Goal: Task Accomplishment & Management: Manage account settings

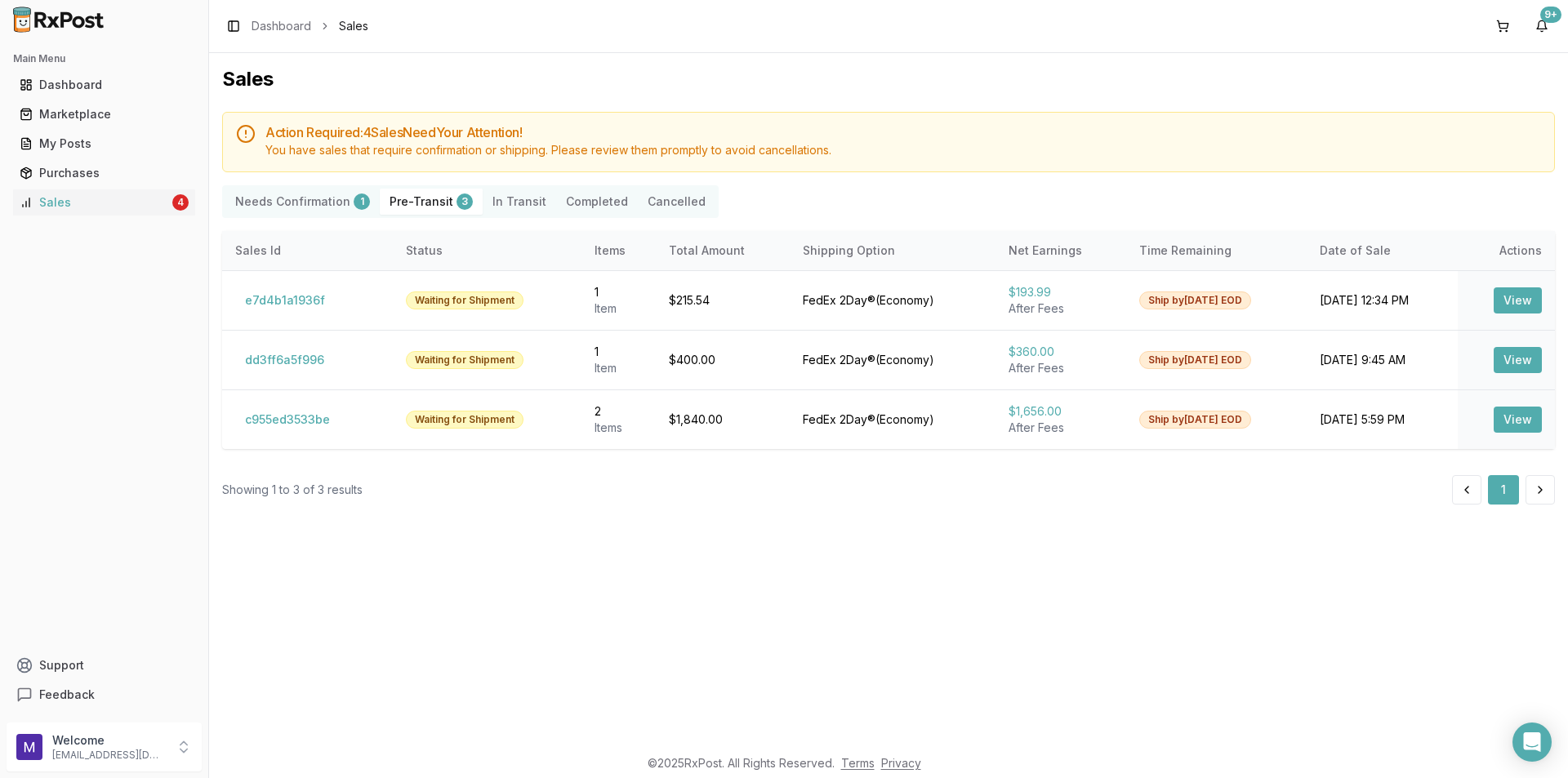
click at [298, 203] on Confirmation "Needs Confirmation 1" at bounding box center [303, 201] width 154 height 26
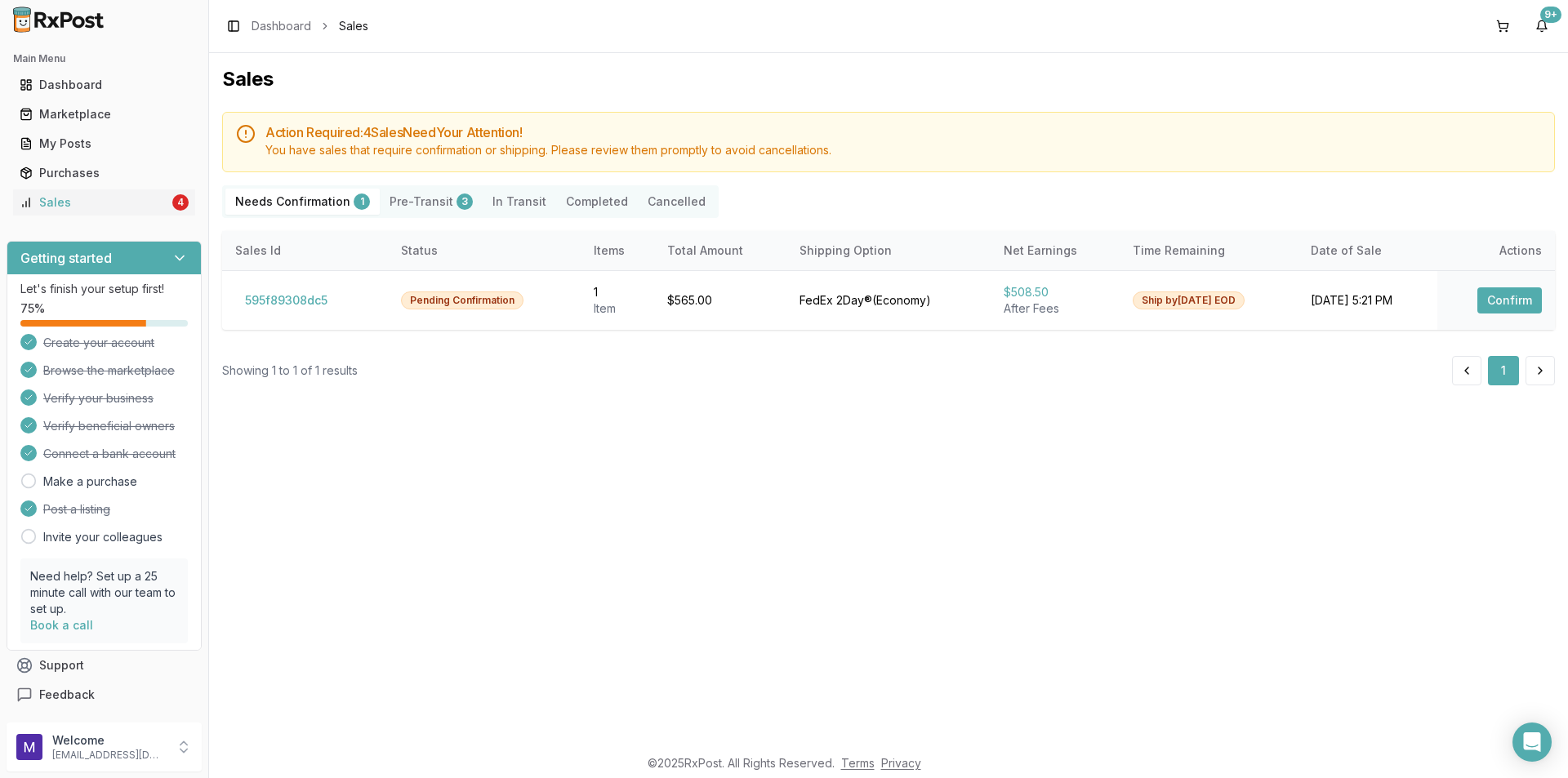
click at [312, 193] on Confirmation "Needs Confirmation 1" at bounding box center [303, 201] width 154 height 26
click at [263, 297] on button "595f89308dc5" at bounding box center [286, 301] width 102 height 26
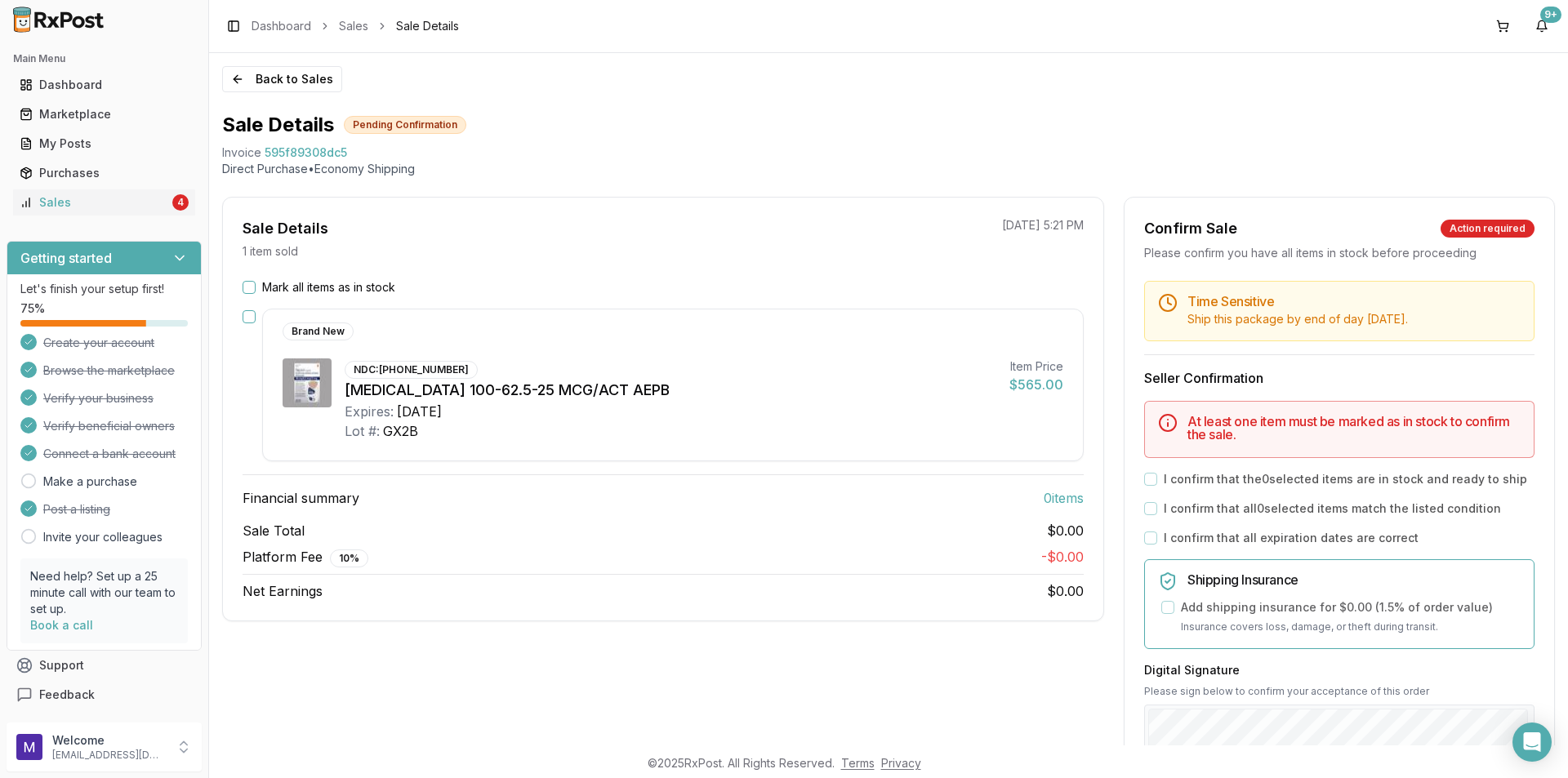
click at [245, 288] on button "Mark all items as in stock" at bounding box center [249, 288] width 13 height 13
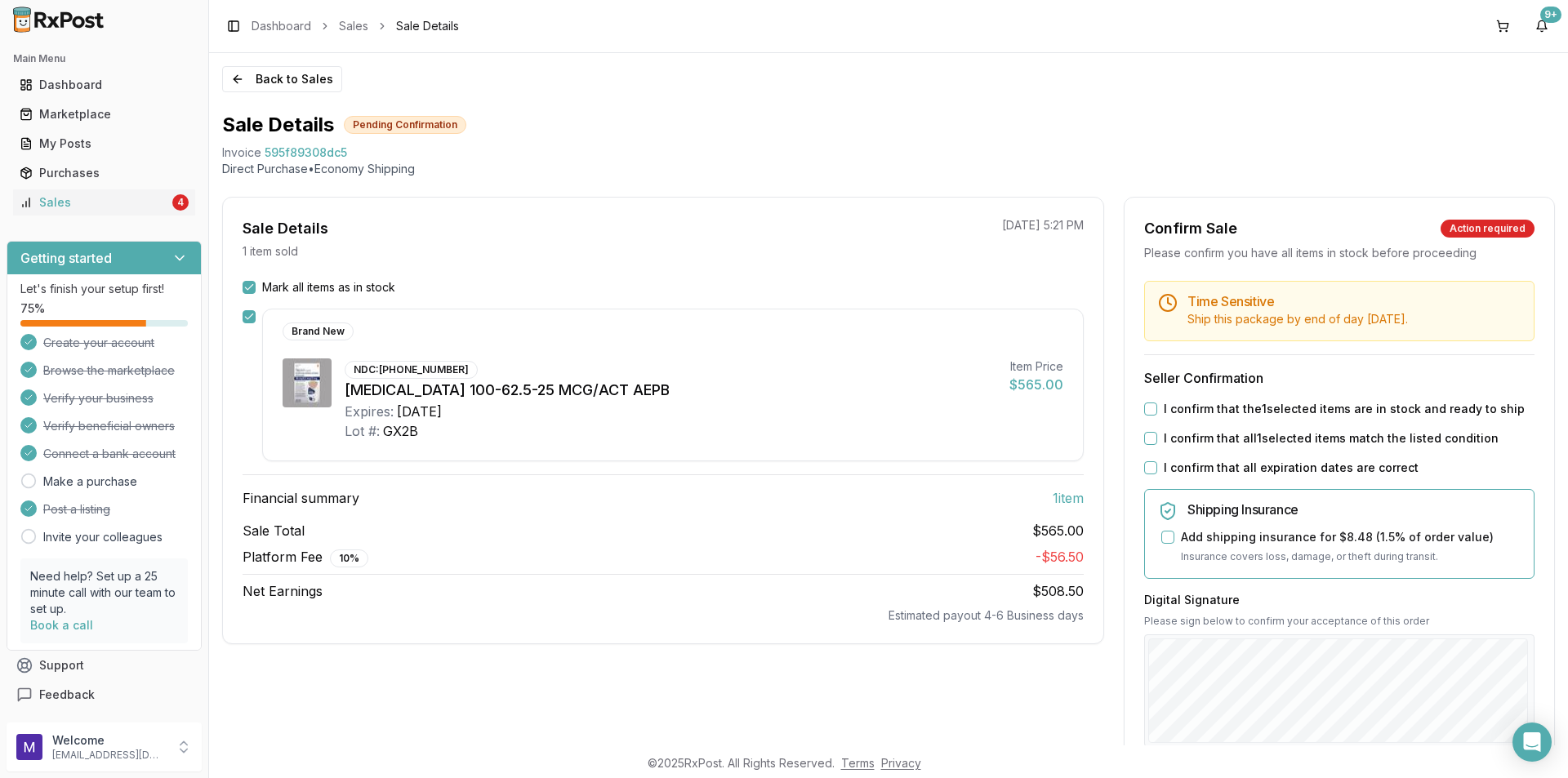
click at [1145, 436] on button "I confirm that all 1 selected items match the listed condition" at bounding box center [1151, 438] width 13 height 13
click at [1170, 406] on label "I confirm that the 1 selected items are in stock and ready to ship" at bounding box center [1345, 408] width 361 height 16
click at [1158, 406] on button "I confirm that the 1 selected items are in stock and ready to ship" at bounding box center [1151, 409] width 13 height 13
click at [1164, 467] on label "I confirm that all expiration dates are correct" at bounding box center [1291, 468] width 255 height 16
click at [1158, 467] on button "I confirm that all expiration dates are correct" at bounding box center [1151, 468] width 13 height 13
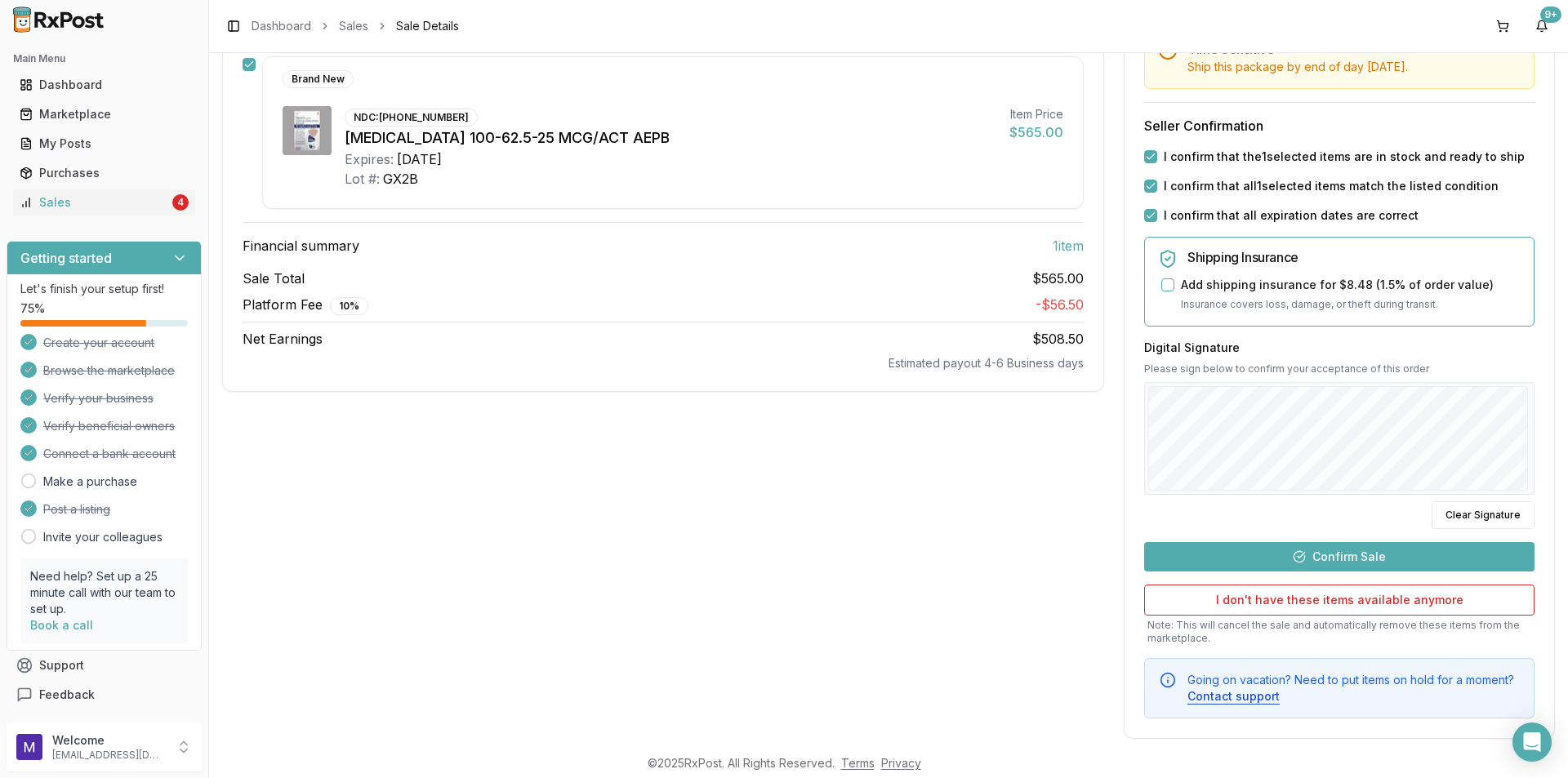
scroll to position [250, 0]
click at [1372, 555] on button "Confirm Sale" at bounding box center [1339, 558] width 391 height 29
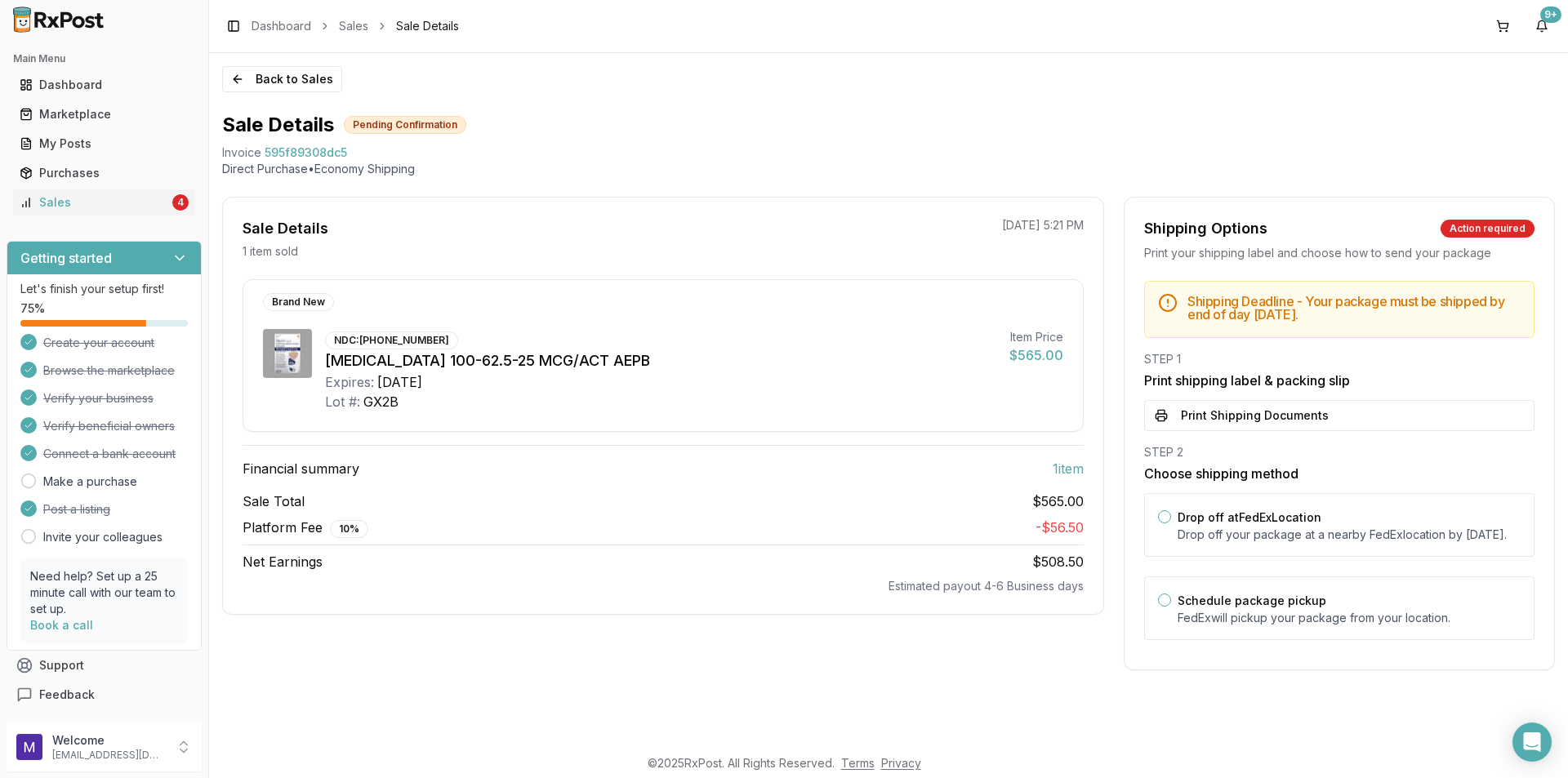
scroll to position [0, 0]
click at [1426, 411] on button "Print Shipping Documents" at bounding box center [1339, 415] width 391 height 31
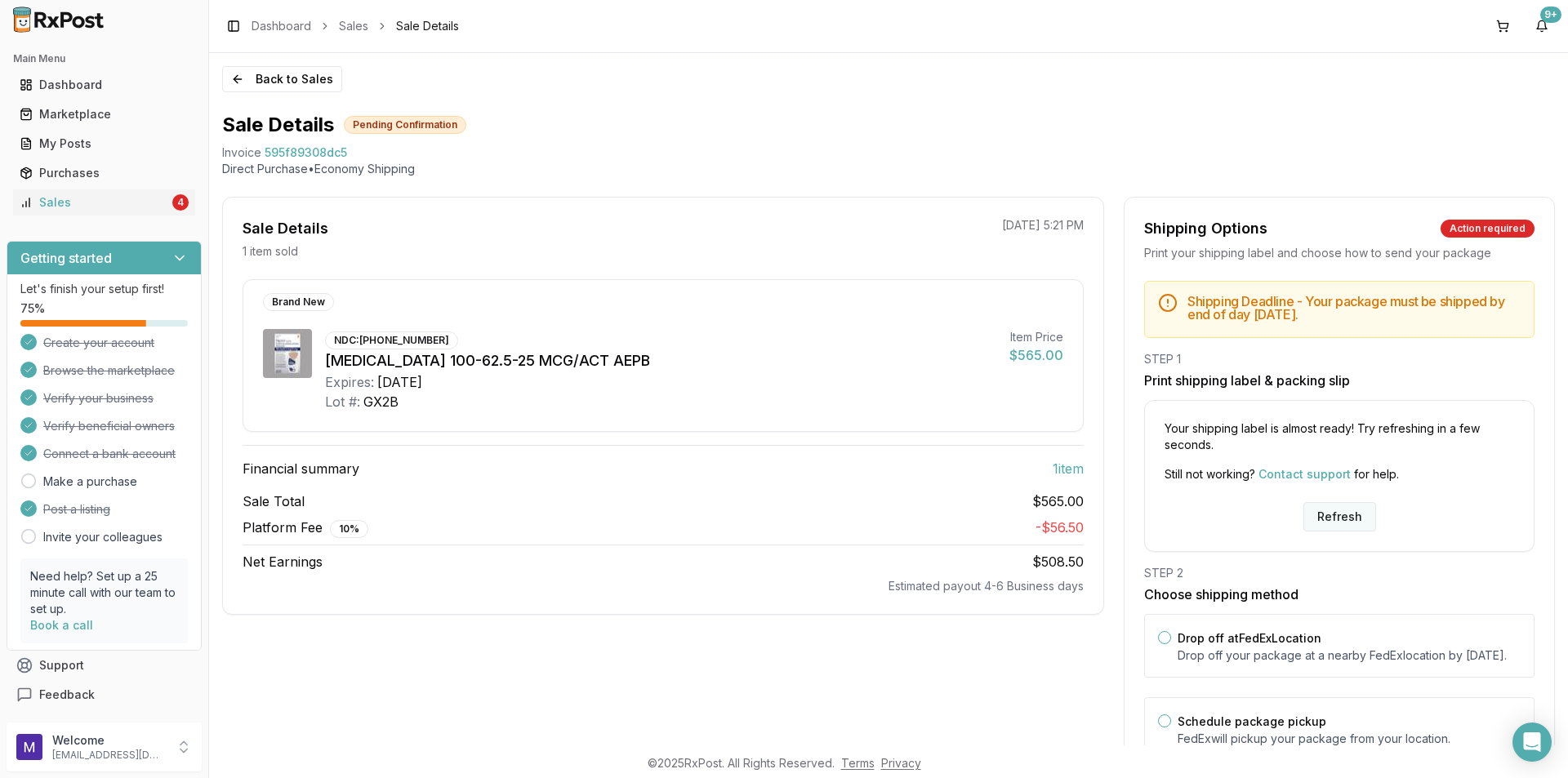
click at [1362, 526] on button "Refresh" at bounding box center [1339, 516] width 72 height 29
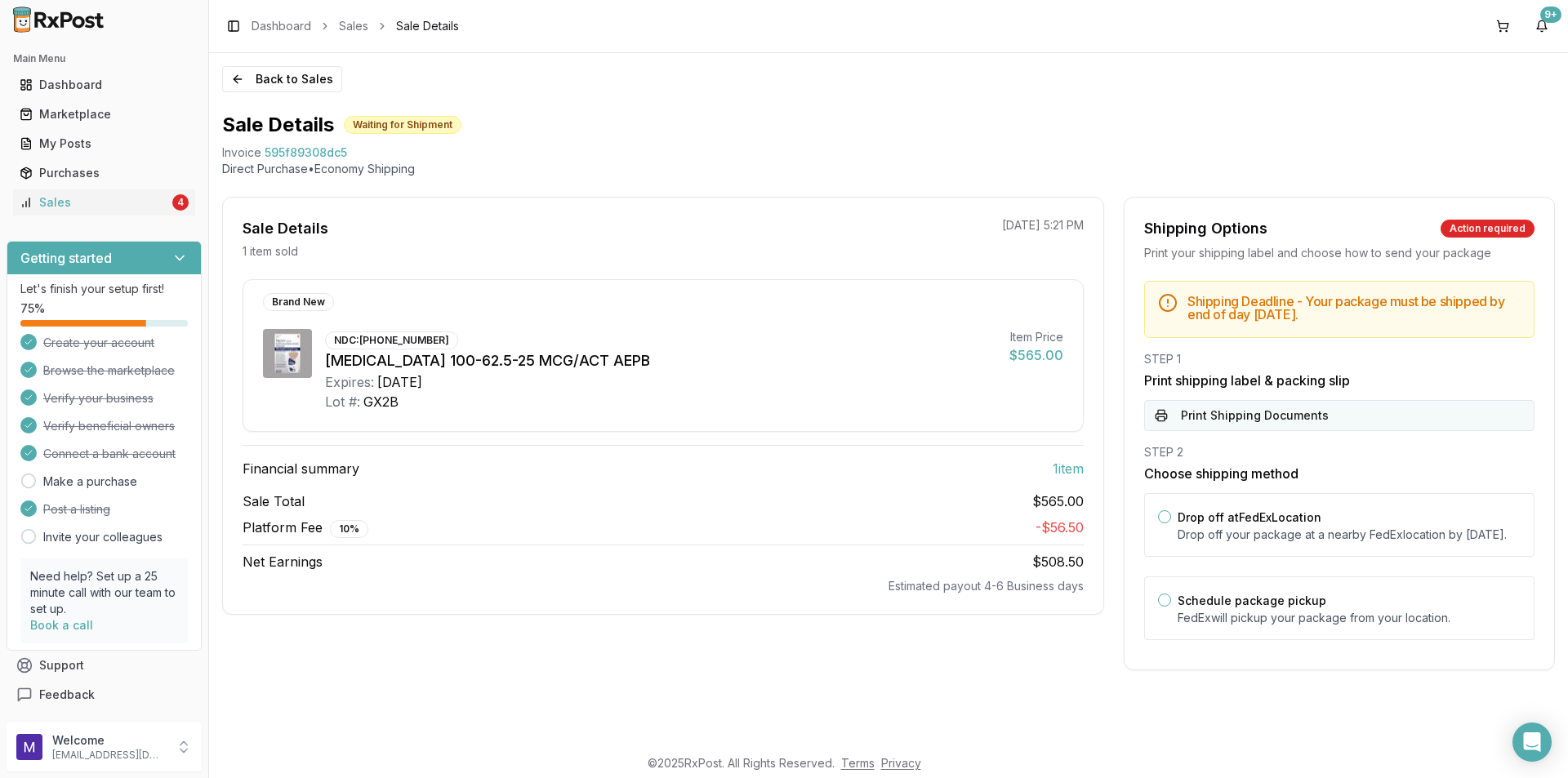
click at [1232, 425] on button "Print Shipping Documents" at bounding box center [1339, 415] width 391 height 31
click at [1543, 745] on div "Open Intercom Messenger" at bounding box center [1533, 742] width 43 height 43
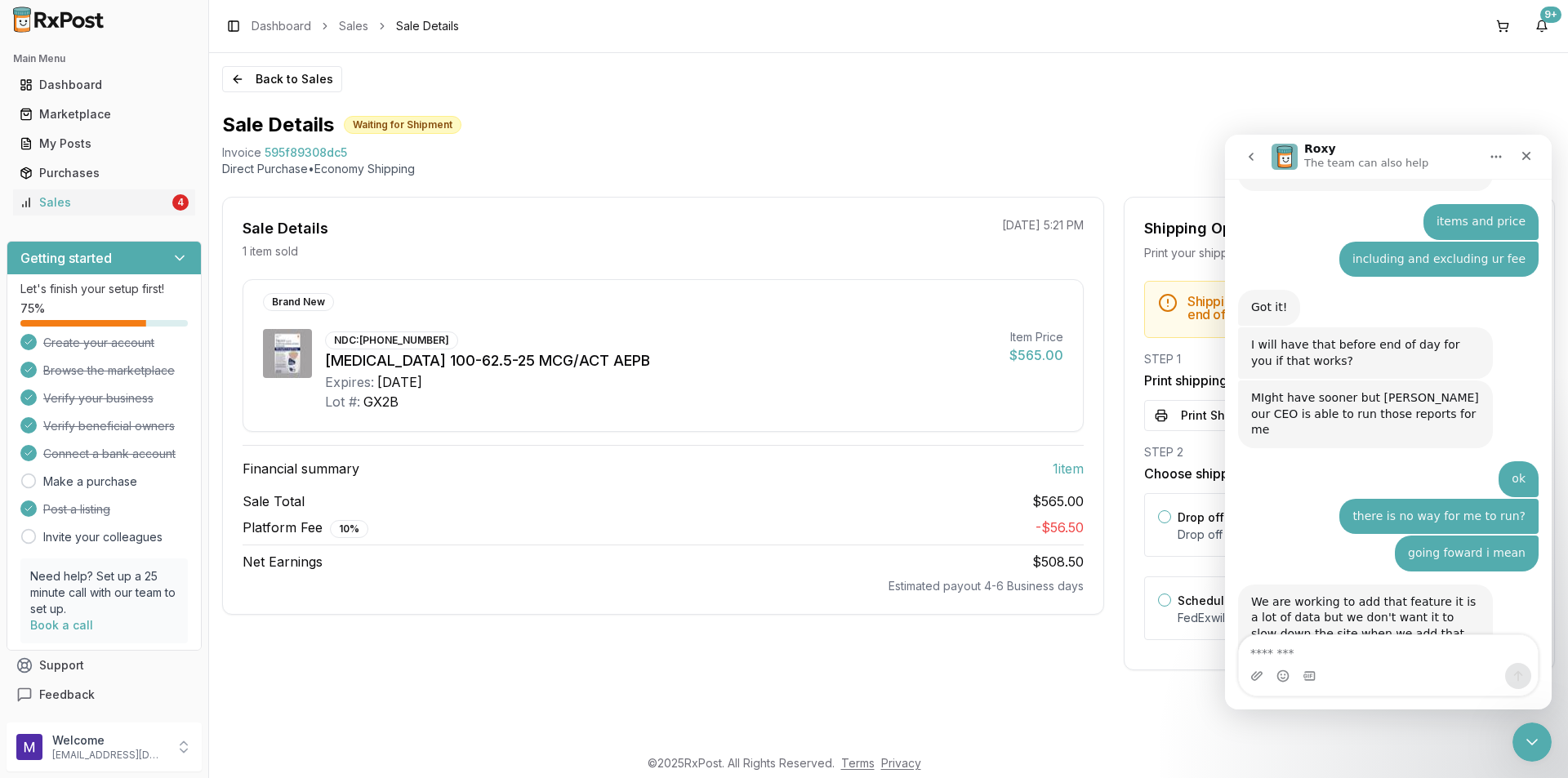
scroll to position [1040, 0]
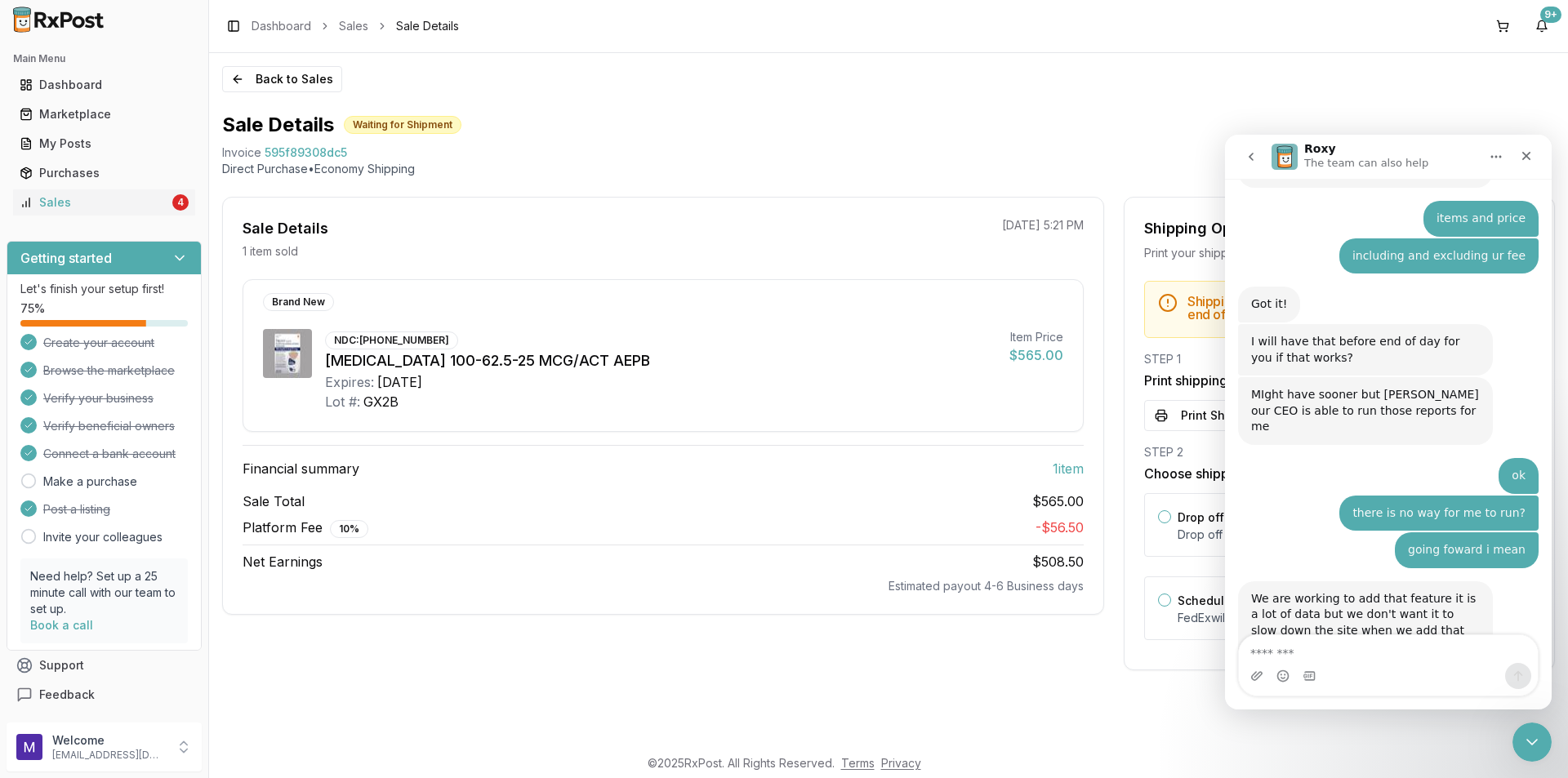
click at [1370, 652] on textarea "Message…" at bounding box center [1389, 649] width 299 height 28
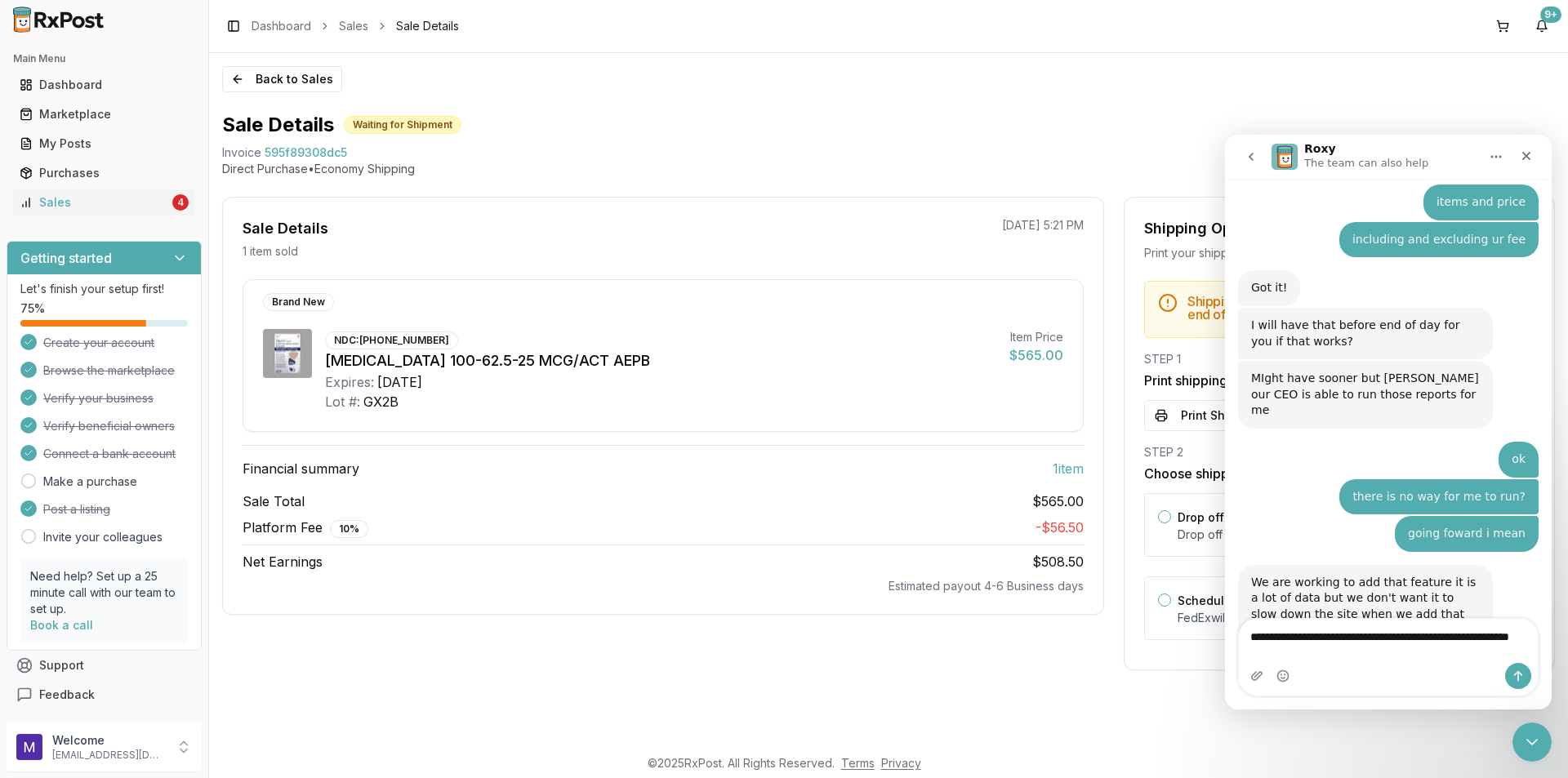
type textarea "**********"
click at [1518, 676] on icon "Send a message…" at bounding box center [1519, 675] width 9 height 10
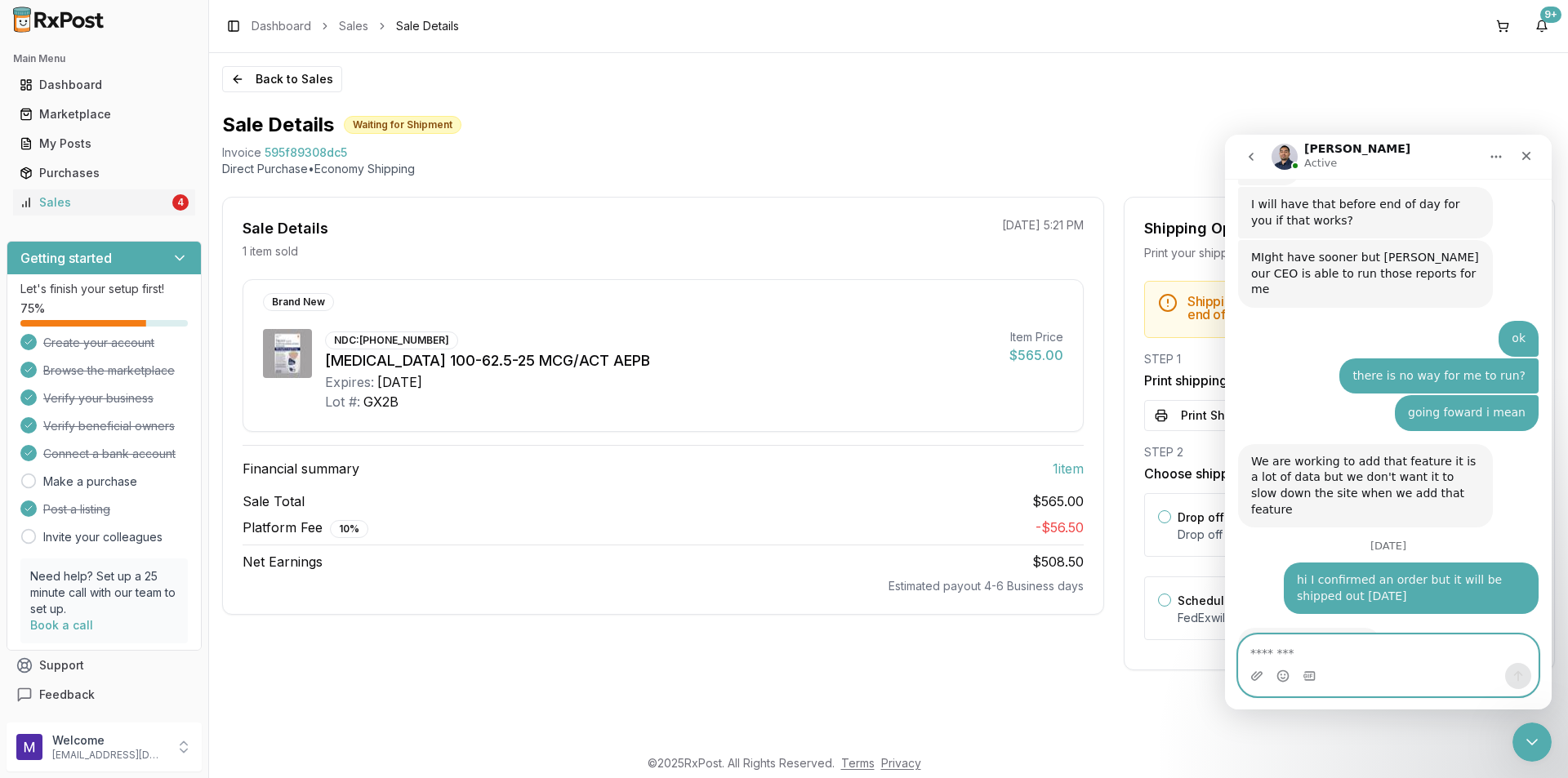
scroll to position [1175, 0]
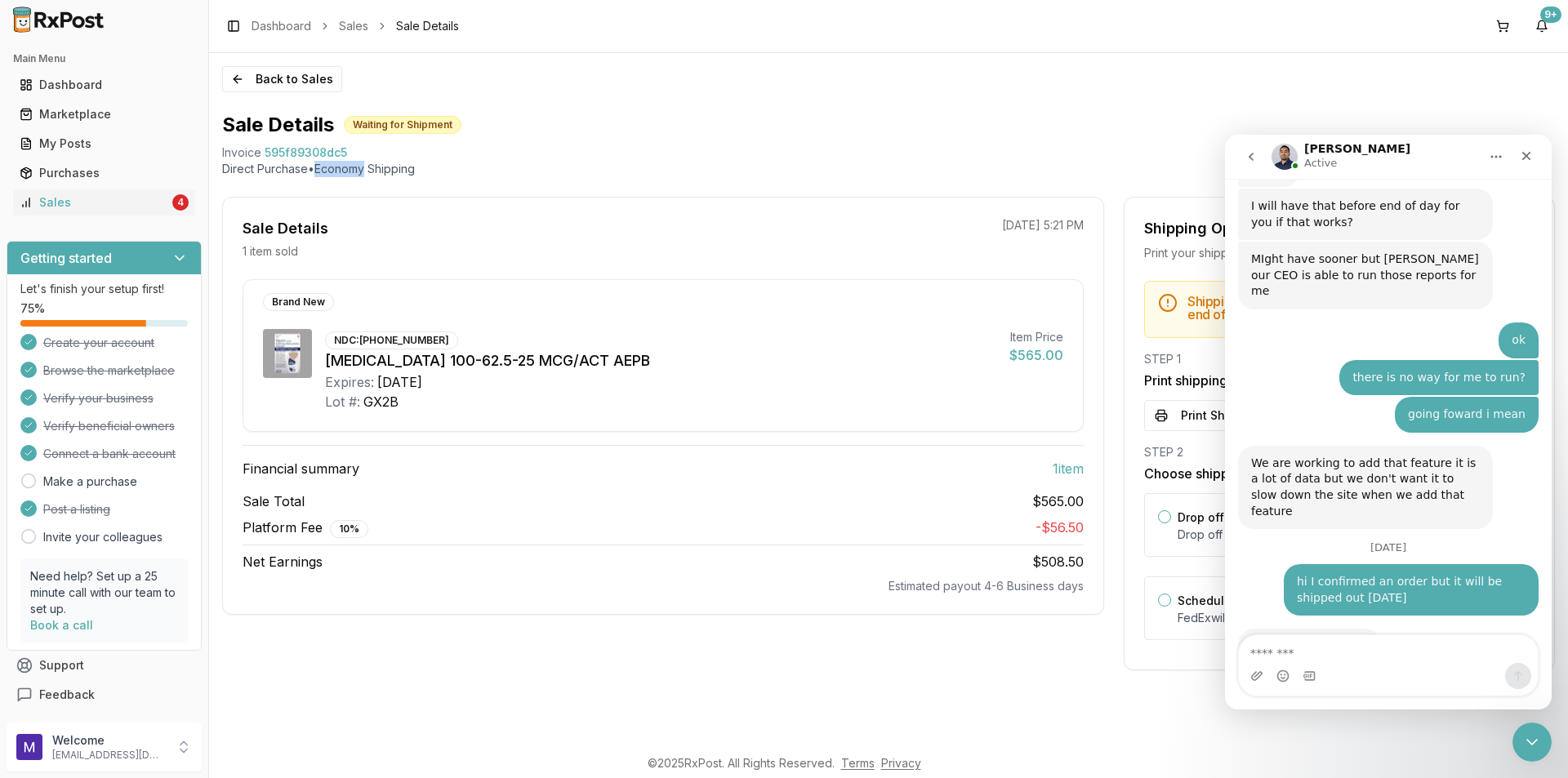
click at [529, 170] on p "Direct Purchase • Economy Shipping" at bounding box center [888, 168] width 1333 height 16
click at [1398, 659] on textarea "Message…" at bounding box center [1389, 649] width 299 height 28
type textarea "**********"
click at [1518, 676] on icon "Send a message…" at bounding box center [1519, 675] width 9 height 10
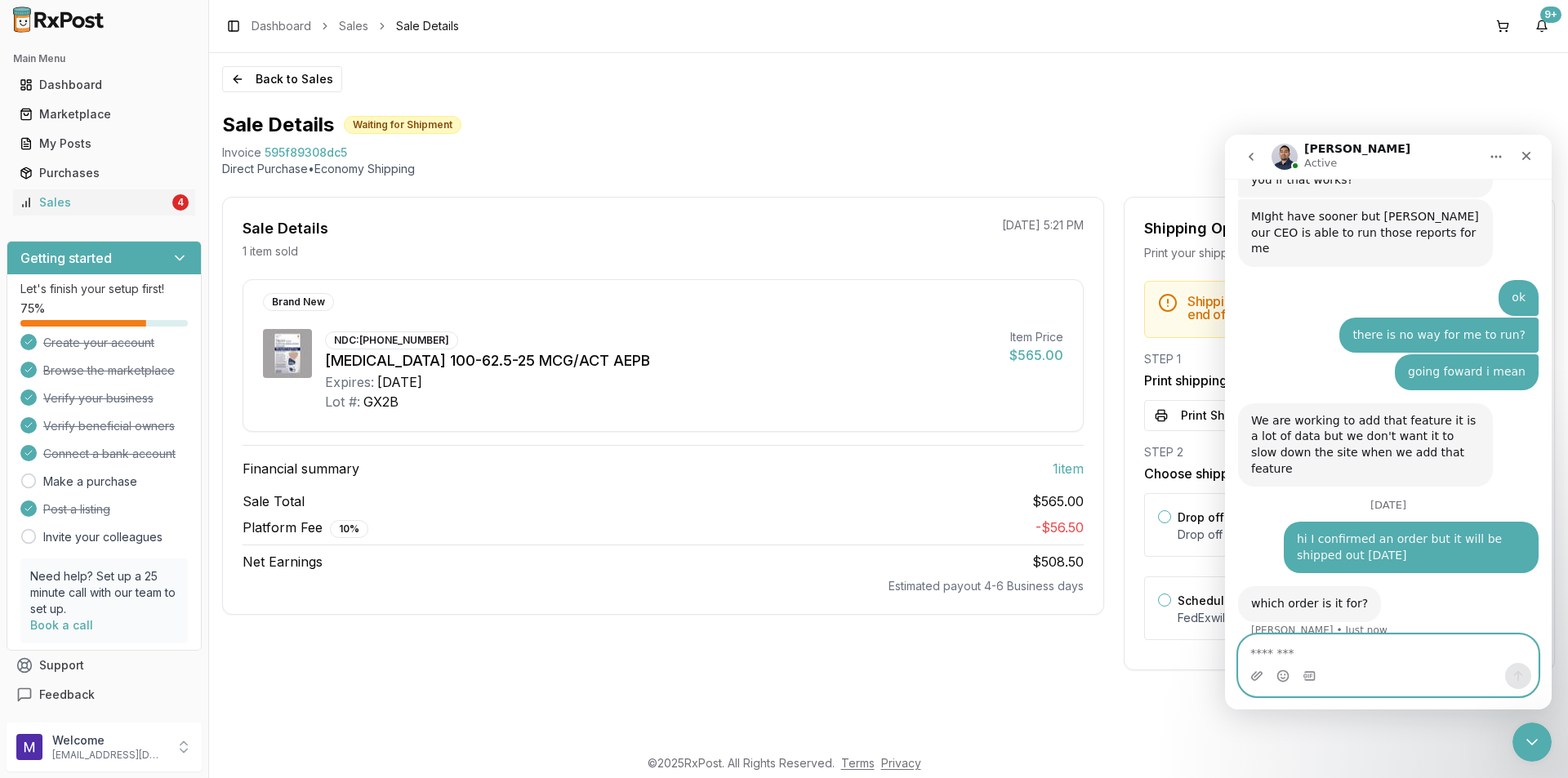
scroll to position [1223, 0]
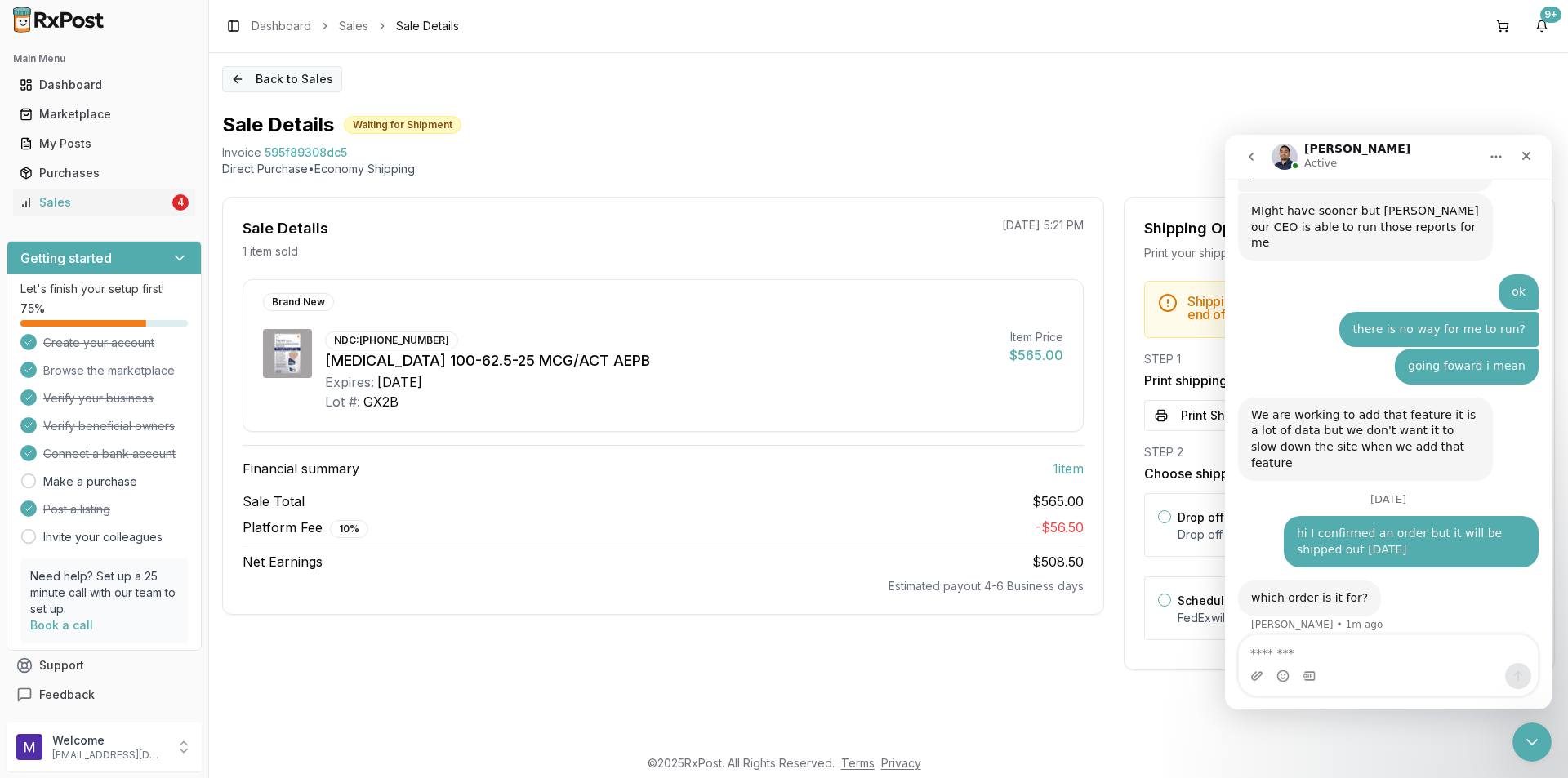
click at [303, 77] on button "Back to Sales" at bounding box center [282, 79] width 120 height 26
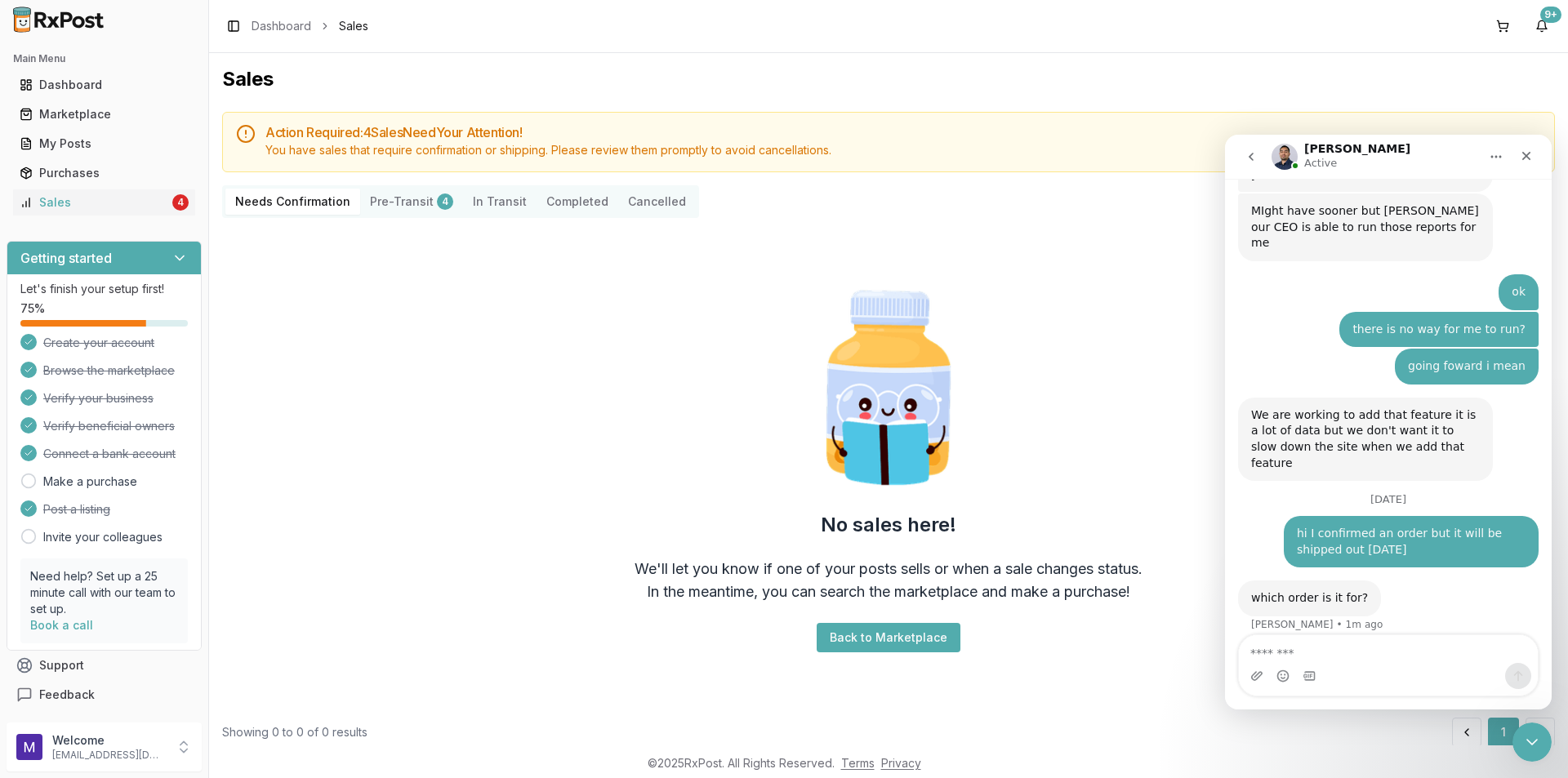
click at [409, 231] on div "No sales here! We'll let you know if one of your posts sells or when a sale cha…" at bounding box center [888, 468] width 1333 height 473
click at [401, 203] on button "Pre-Transit 4" at bounding box center [411, 201] width 103 height 26
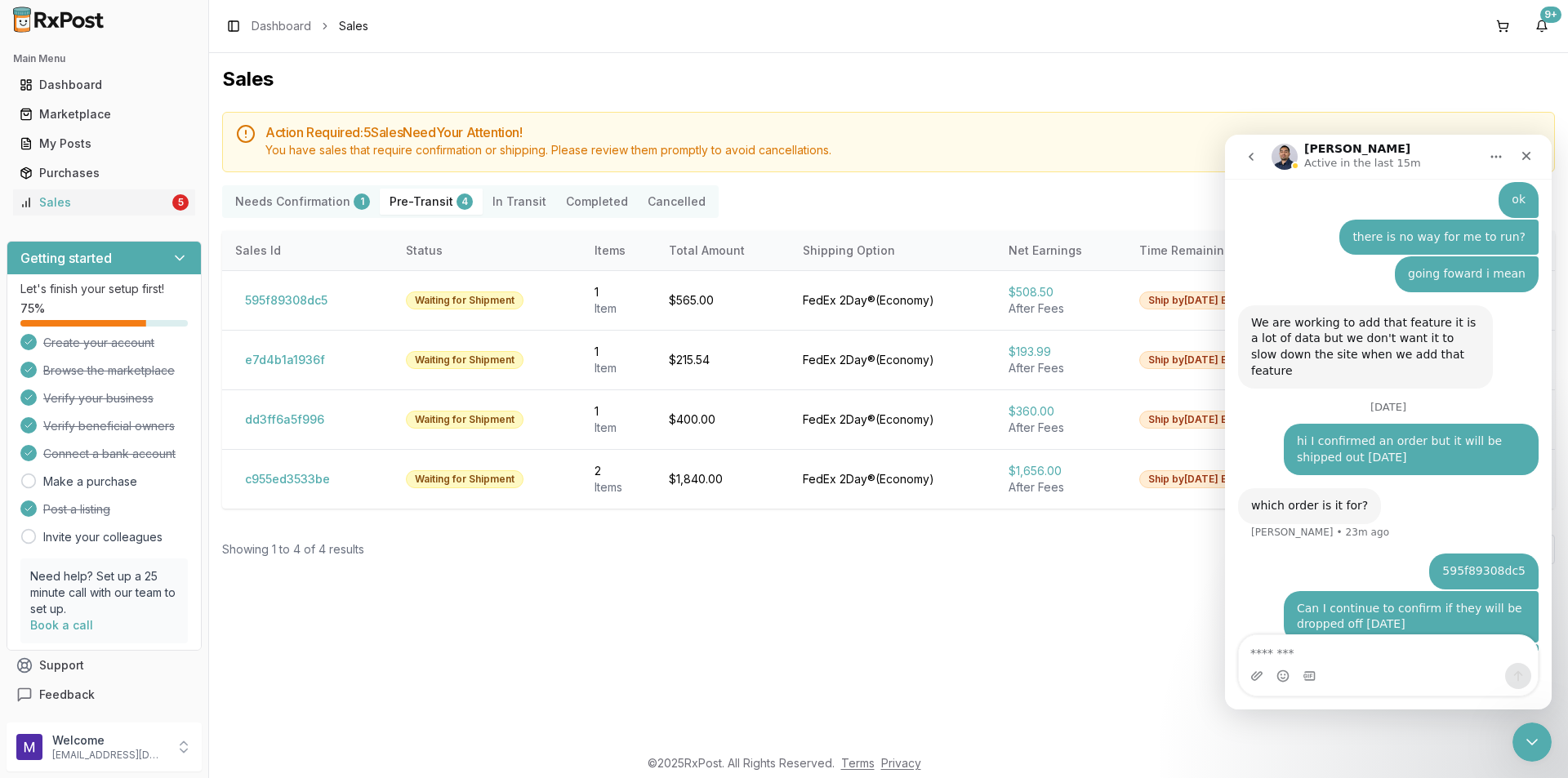
scroll to position [1314, 0]
click at [304, 198] on Confirmation "Needs Confirmation 1" at bounding box center [303, 201] width 154 height 26
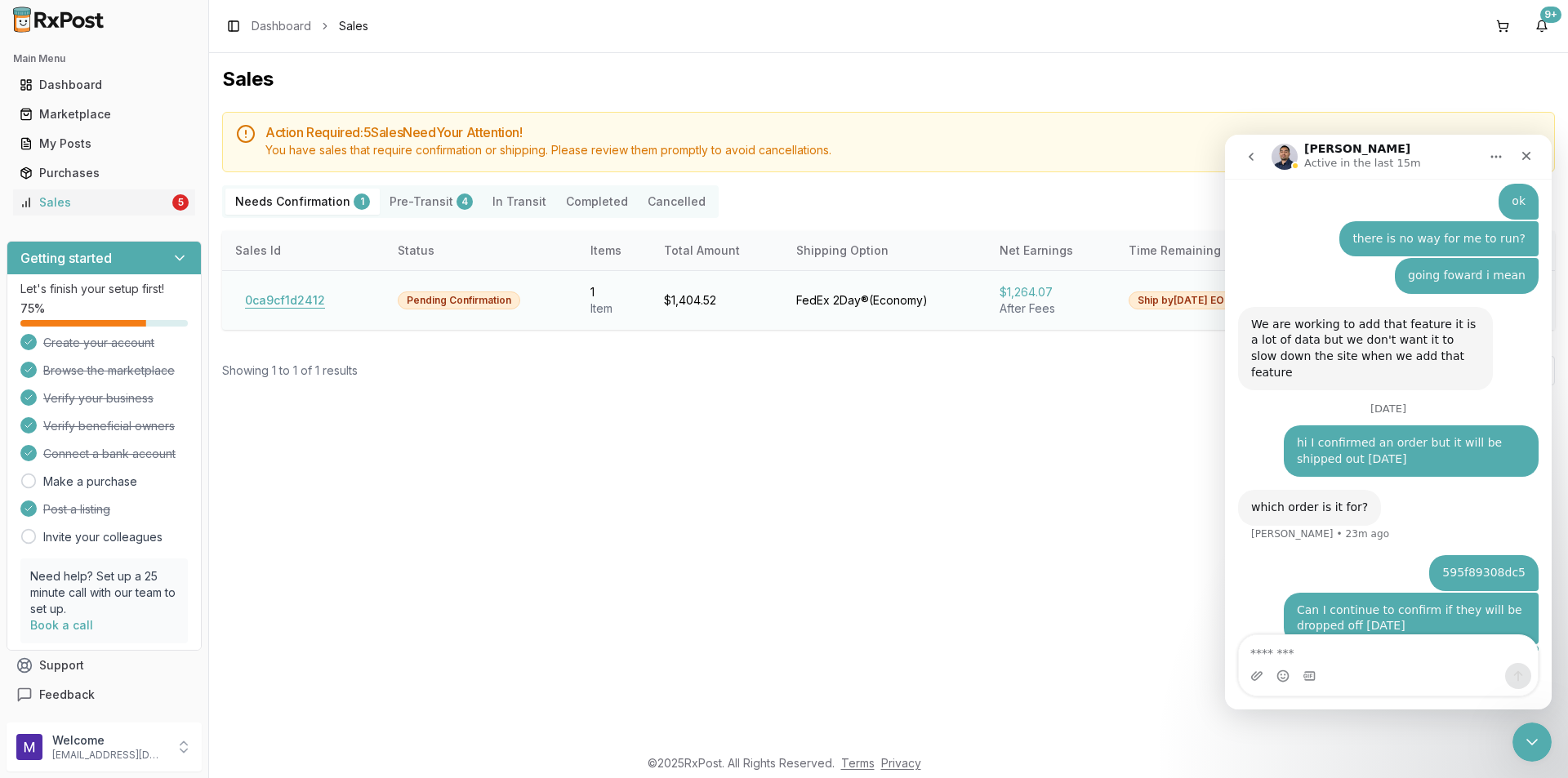
click at [300, 300] on button "0ca9cf1d2412" at bounding box center [285, 301] width 100 height 26
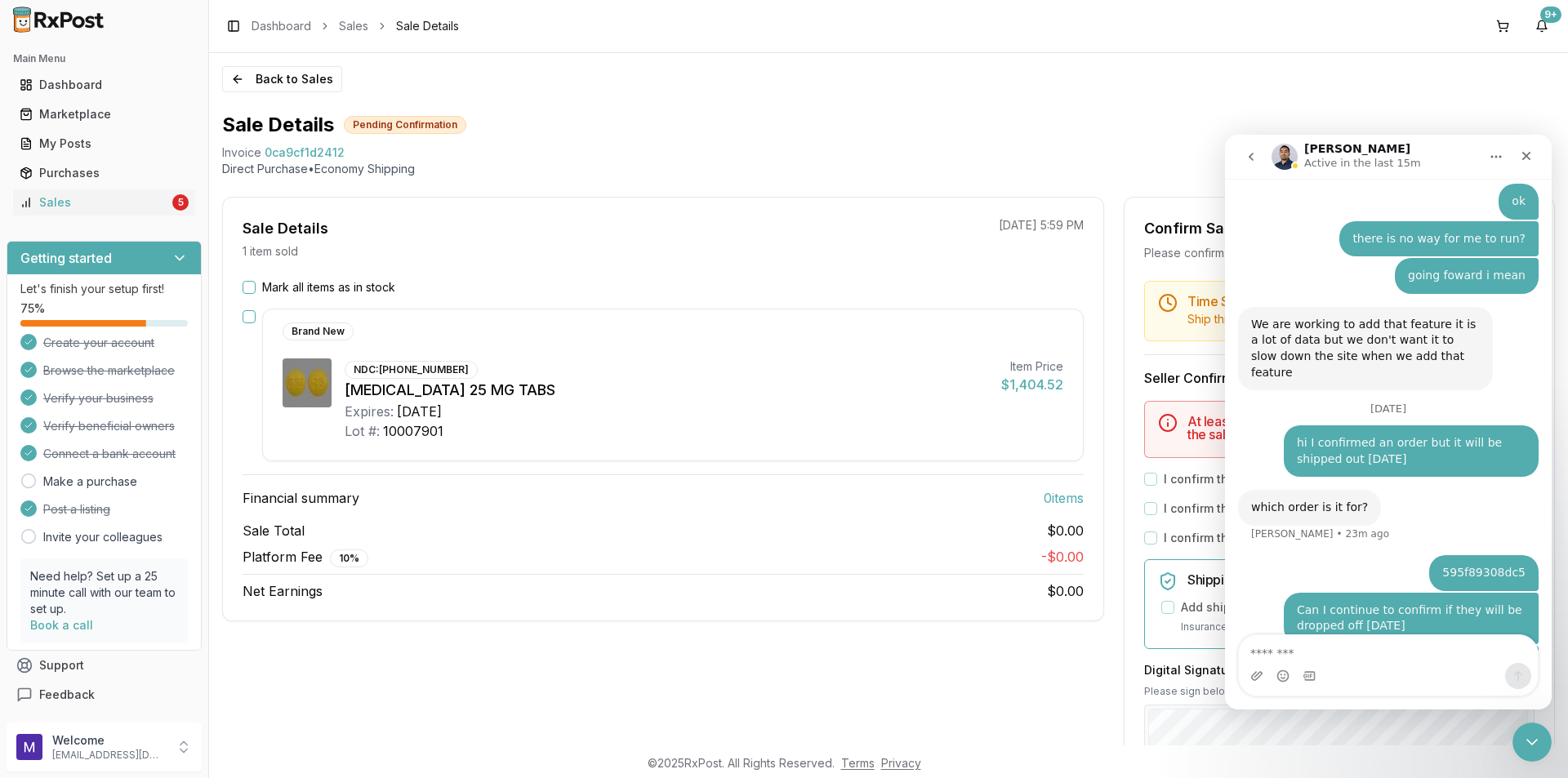
click at [250, 288] on button "Mark all items as in stock" at bounding box center [249, 288] width 13 height 13
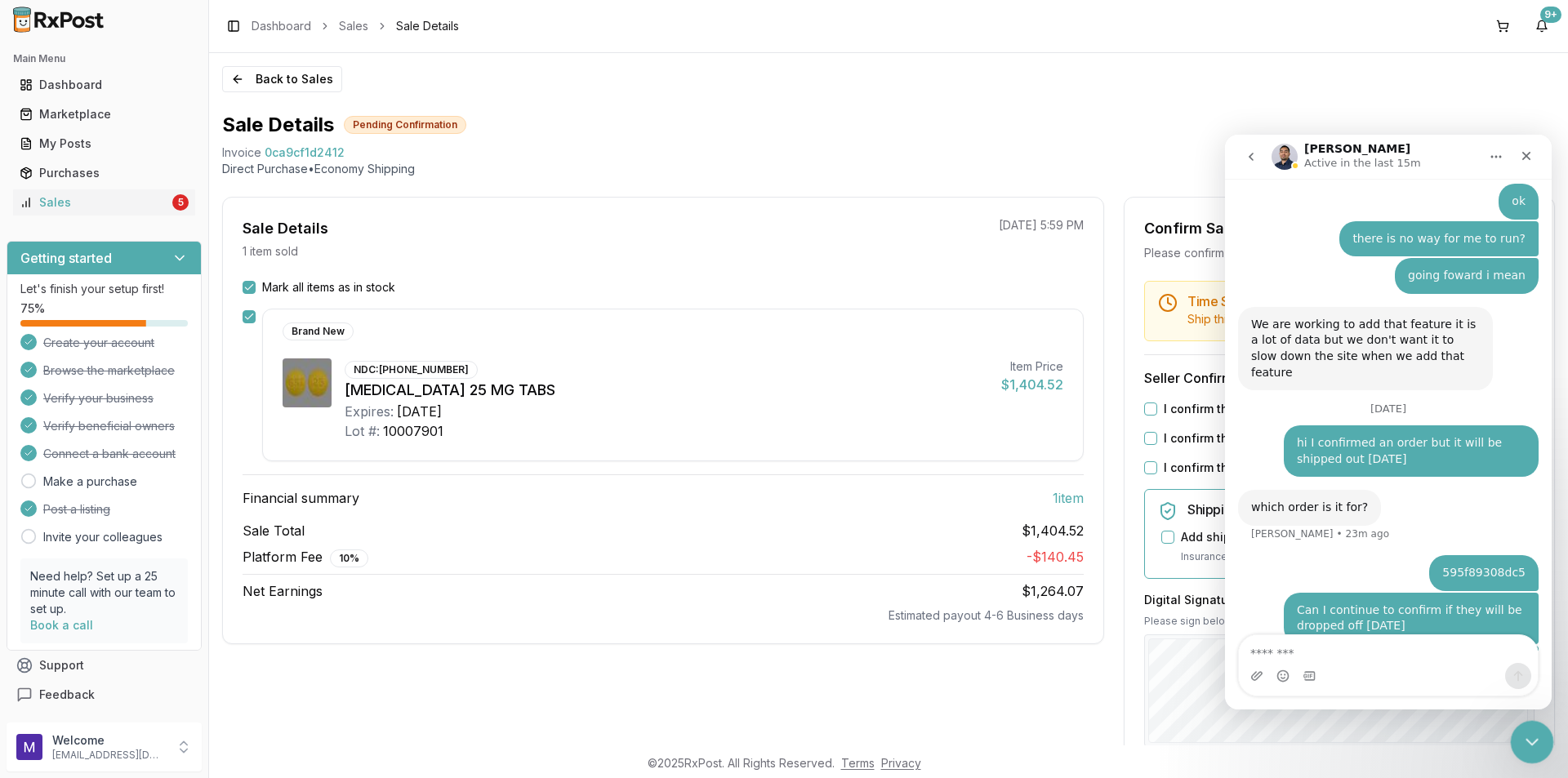
click at [1544, 750] on div "Close Intercom Messenger" at bounding box center [1530, 740] width 40 height 40
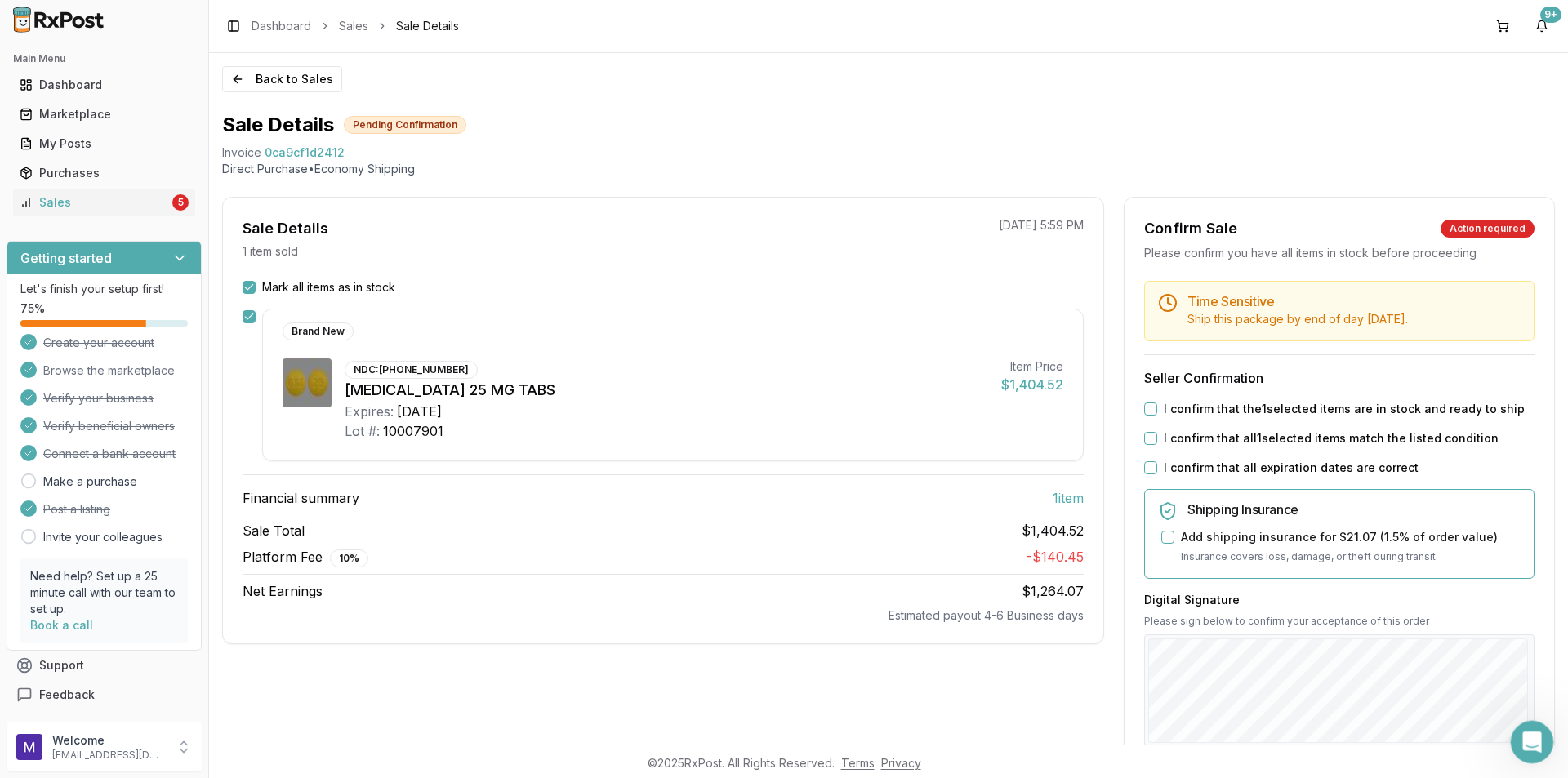
scroll to position [1314, 0]
click at [1168, 435] on label "I confirm that all 1 selected items match the listed condition" at bounding box center [1332, 437] width 335 height 16
click at [1158, 435] on button "I confirm that all 1 selected items match the listed condition" at bounding box center [1151, 438] width 13 height 13
click at [1165, 410] on label "I confirm that the 1 selected items are in stock and ready to ship" at bounding box center [1345, 408] width 361 height 16
click at [1158, 410] on button "I confirm that the 1 selected items are in stock and ready to ship" at bounding box center [1151, 409] width 13 height 13
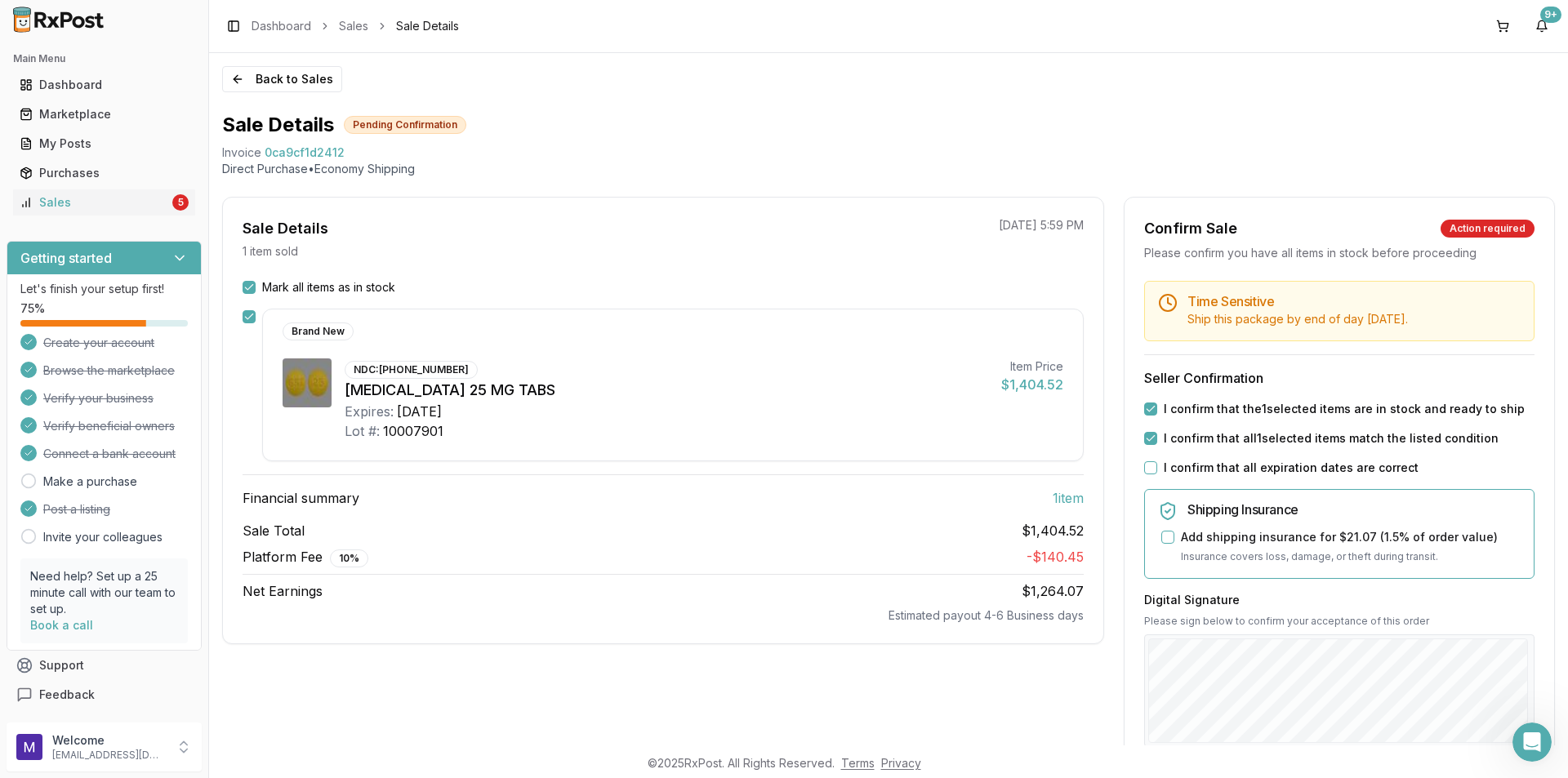
click at [1166, 472] on label "I confirm that all expiration dates are correct" at bounding box center [1291, 468] width 255 height 16
click at [1158, 472] on button "I confirm that all expiration dates are correct" at bounding box center [1151, 468] width 13 height 13
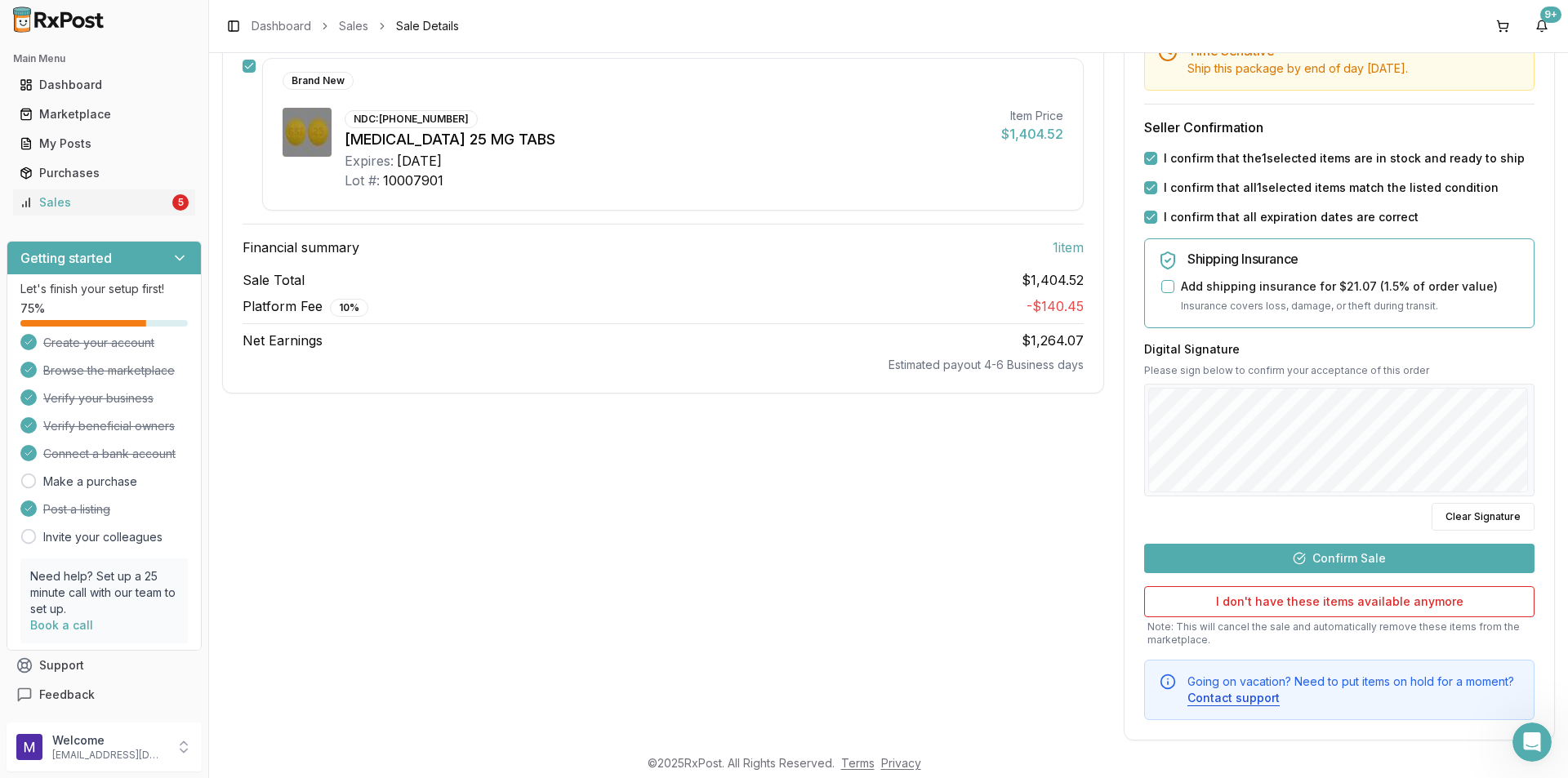
scroll to position [272, 0]
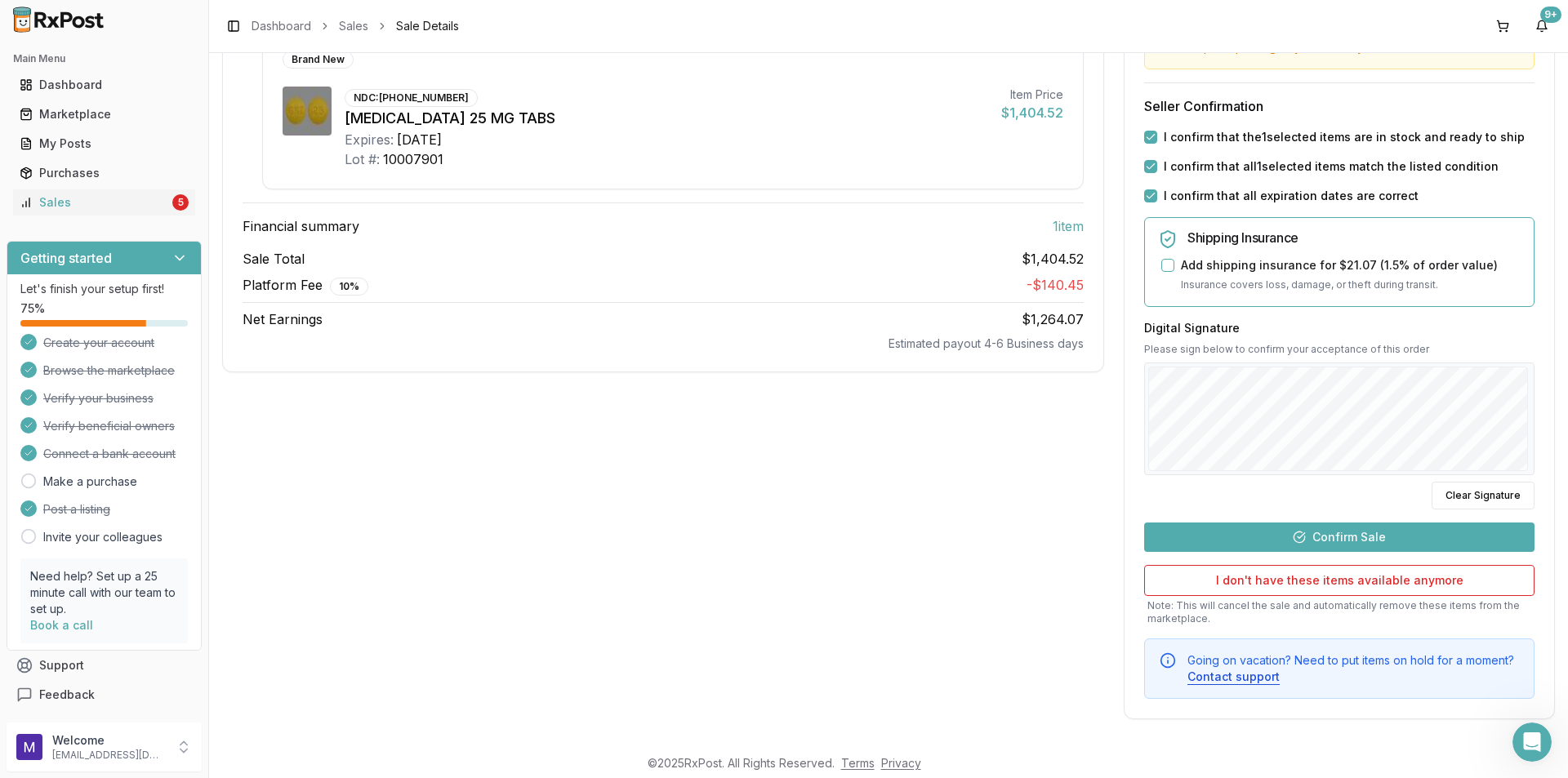
click at [1419, 531] on button "Confirm Sale" at bounding box center [1339, 536] width 391 height 29
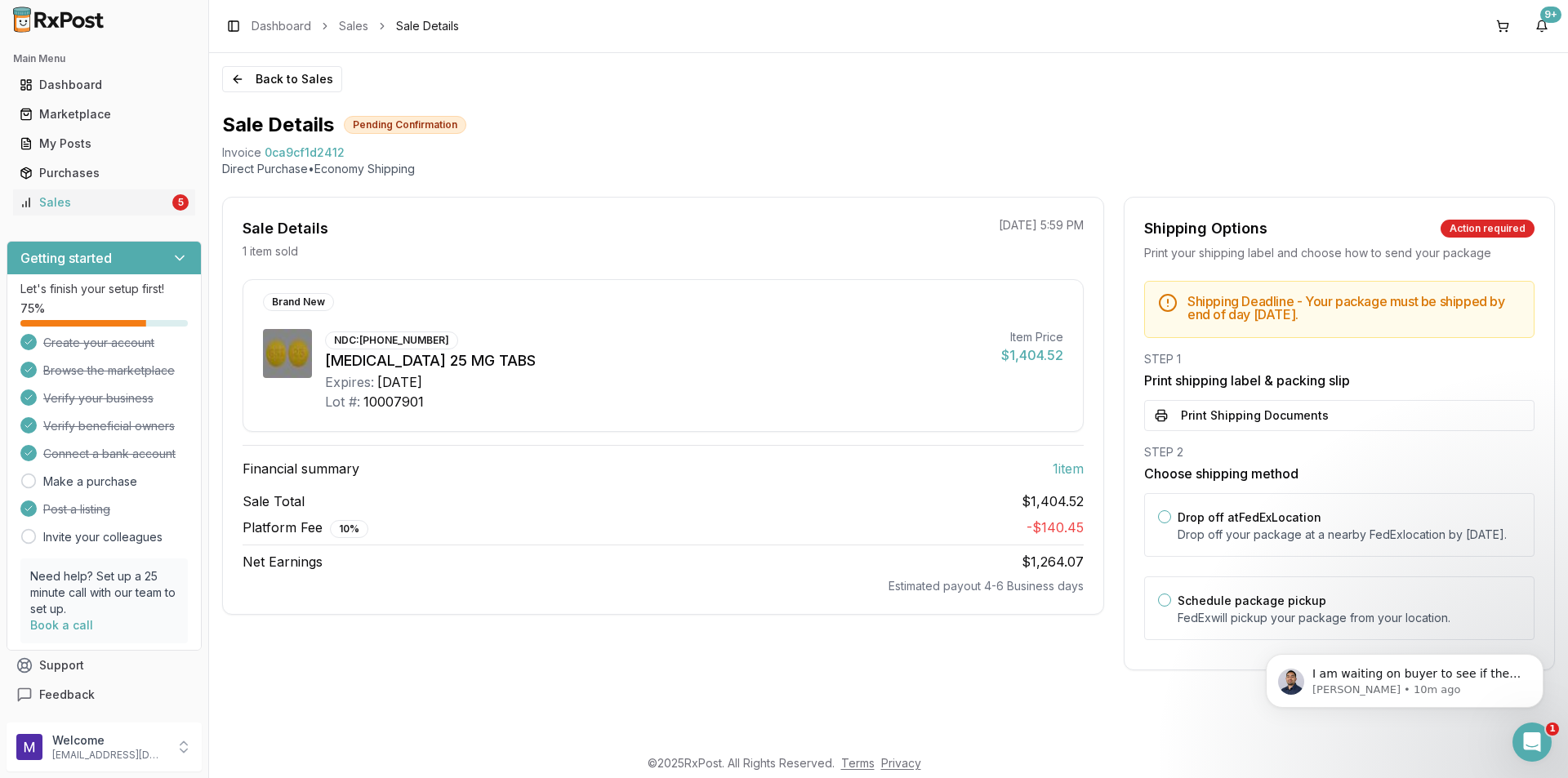
scroll to position [1394, 0]
